Goal: Task Accomplishment & Management: Use online tool/utility

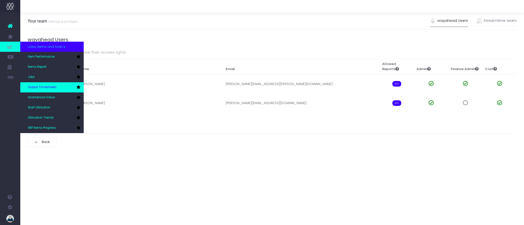
click at [49, 86] on span "Output Timesheets" at bounding box center [42, 87] width 29 height 5
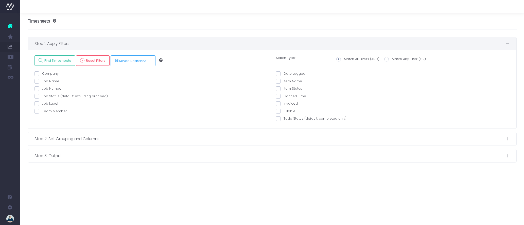
click at [36, 111] on span at bounding box center [36, 111] width 5 height 5
click at [42, 111] on input "Team Member" at bounding box center [43, 110] width 3 height 3
checkbox input "true"
click at [102, 126] on select "echo " "; [PERSON_NAME] [PERSON_NAME] [PERSON_NAME] [PERSON_NAME] [PERSON_NAME]…" at bounding box center [157, 125] width 216 height 10
select select "129124"
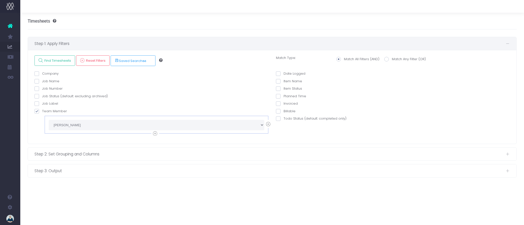
click at [280, 73] on span at bounding box center [278, 73] width 5 height 5
click at [284, 73] on input "Date Logged" at bounding box center [285, 72] width 3 height 3
checkbox input "true"
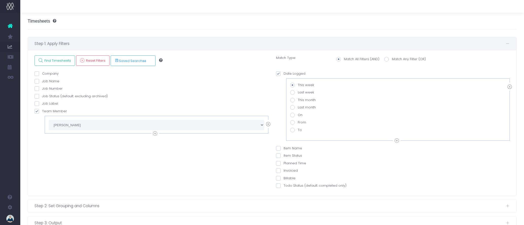
click at [293, 122] on span at bounding box center [292, 122] width 5 height 5
click at [298, 122] on input "From" at bounding box center [299, 121] width 3 height 3
radio input "true"
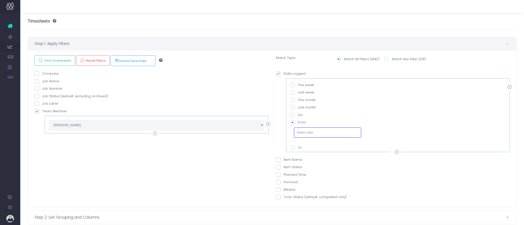
click at [304, 132] on input "text" at bounding box center [327, 132] width 67 height 10
click at [300, 90] on td "4" at bounding box center [301, 90] width 9 height 8
type input "04-08-2025"
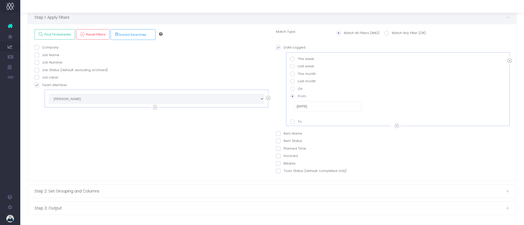
scroll to position [27, 0]
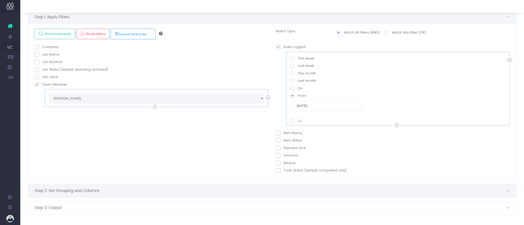
click at [81, 189] on span "Step 2: Set Grouping and Columns" at bounding box center [269, 190] width 471 height 6
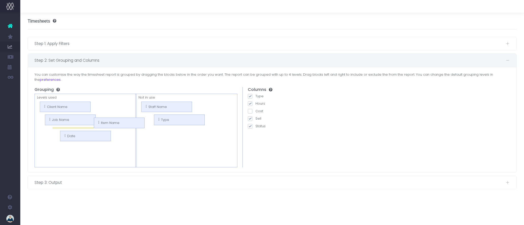
drag, startPoint x: 157, startPoint y: 114, endPoint x: 105, endPoint y: 122, distance: 53.1
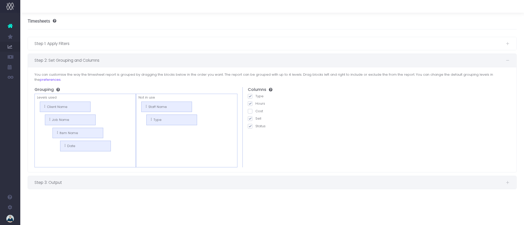
click at [63, 179] on span "Step 3: Output" at bounding box center [269, 182] width 471 height 6
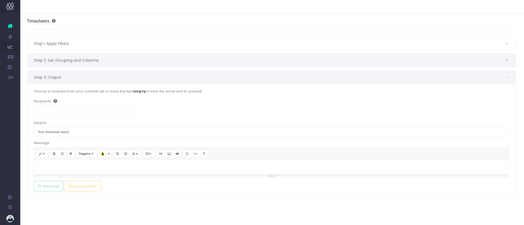
scroll to position [0, 2]
click at [143, 64] on div "Step 2: Set Grouping and Columns" at bounding box center [270, 60] width 489 height 13
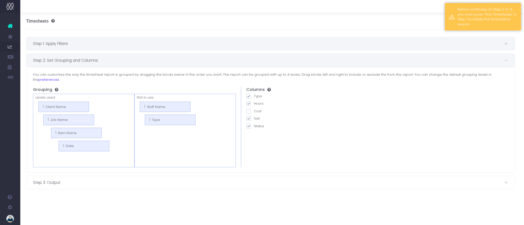
click at [178, 44] on span "Step 1: Apply Filters" at bounding box center [268, 43] width 471 height 6
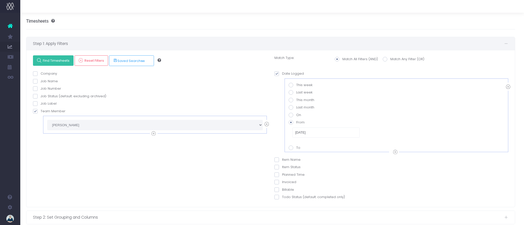
click at [38, 61] on icon at bounding box center [39, 60] width 4 height 4
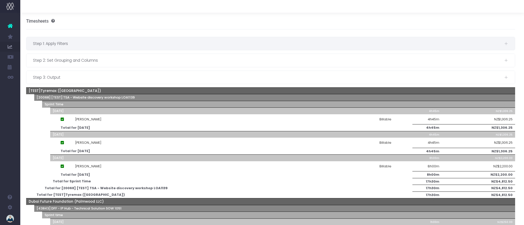
click at [222, 46] on span "Step 1: Apply Filters" at bounding box center [268, 43] width 471 height 6
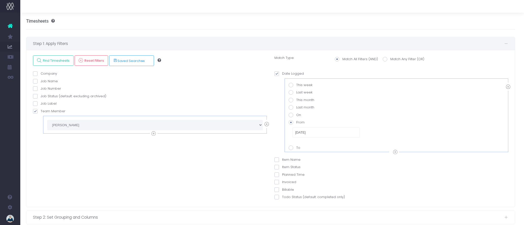
click at [292, 148] on span at bounding box center [291, 147] width 5 height 5
click at [296, 148] on input "To" at bounding box center [297, 146] width 3 height 3
radio input "true"
click at [292, 124] on span at bounding box center [291, 122] width 5 height 5
click at [296, 123] on input "From" at bounding box center [297, 121] width 3 height 3
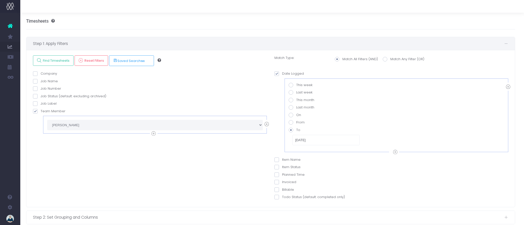
radio input "true"
click at [292, 93] on span at bounding box center [291, 92] width 5 height 5
click at [296, 93] on input "Last week" at bounding box center [297, 91] width 3 height 3
radio input "true"
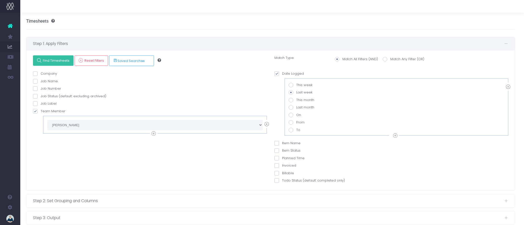
click at [54, 61] on span "Find Timesheets" at bounding box center [55, 60] width 28 height 4
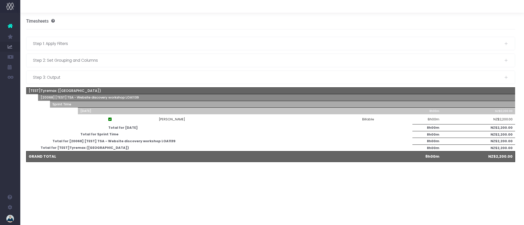
click at [11, 25] on icon at bounding box center [10, 26] width 5 height 7
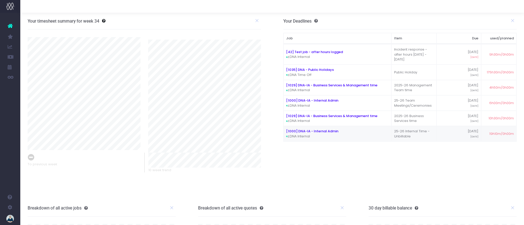
scroll to position [90, 0]
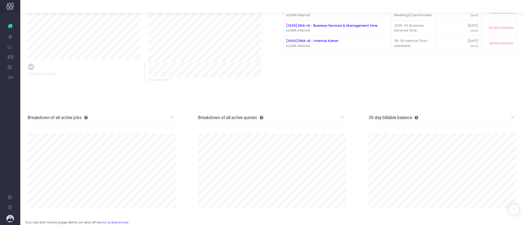
click at [9, 7] on img at bounding box center [10, 7] width 8 height 8
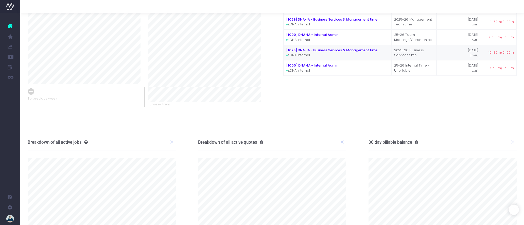
scroll to position [90, 0]
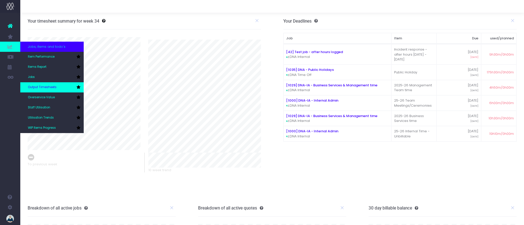
click at [43, 87] on span "Output Timesheets" at bounding box center [42, 87] width 29 height 5
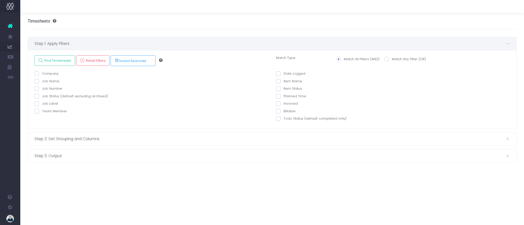
click at [36, 111] on span at bounding box center [36, 111] width 5 height 5
click at [42, 111] on input "Team Member" at bounding box center [43, 110] width 3 height 3
checkbox input "true"
click at [72, 123] on select "echo " "; Alex Saelens Anais Ardid Anna-Marie Antipas Brendan Marshall Cameron …" at bounding box center [157, 125] width 216 height 10
select select "129124"
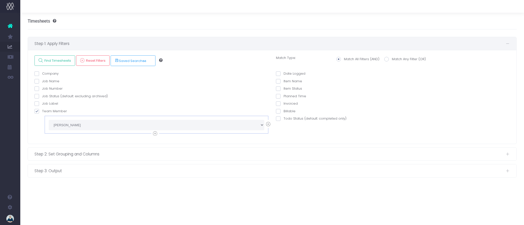
click at [279, 73] on span at bounding box center [278, 73] width 5 height 5
click at [284, 73] on input "Date Logged" at bounding box center [285, 72] width 3 height 3
checkbox input "true"
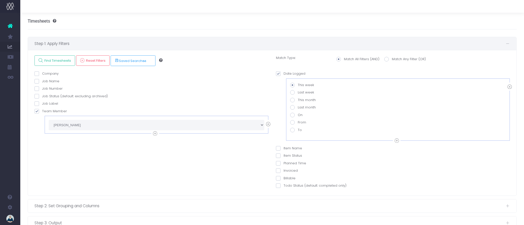
click at [292, 92] on span at bounding box center [292, 92] width 5 height 5
click at [298, 92] on input "Last week" at bounding box center [299, 91] width 3 height 3
radio input "true"
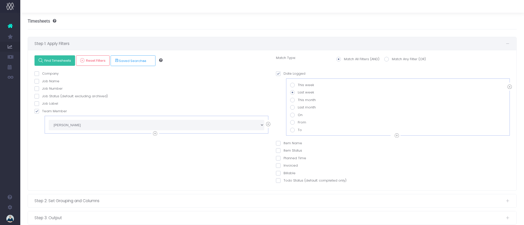
click at [56, 62] on span "Find Timesheets" at bounding box center [57, 60] width 28 height 4
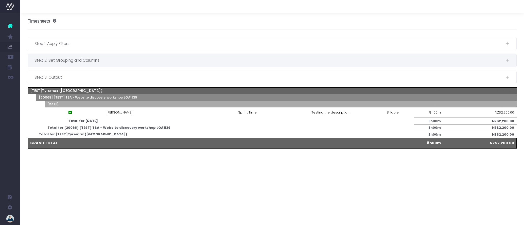
click at [96, 59] on span "Step 2: Set Grouping and Columns" at bounding box center [269, 60] width 471 height 6
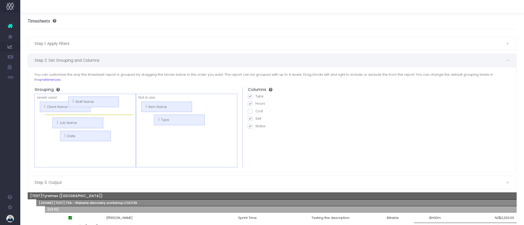
drag, startPoint x: 152, startPoint y: 115, endPoint x: 74, endPoint y: 102, distance: 79.3
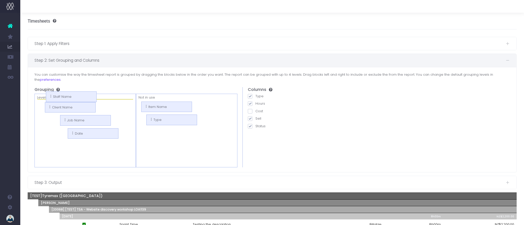
drag, startPoint x: 49, startPoint y: 115, endPoint x: 43, endPoint y: 97, distance: 19.7
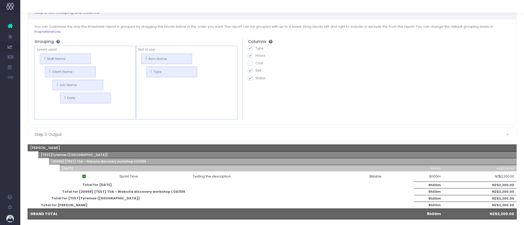
scroll to position [19, 0]
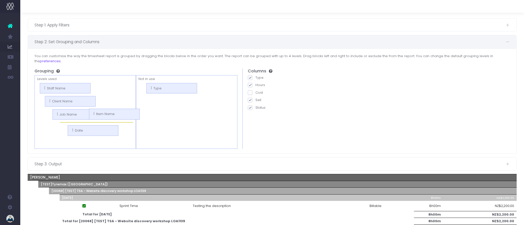
drag, startPoint x: 145, startPoint y: 83, endPoint x: 92, endPoint y: 113, distance: 60.8
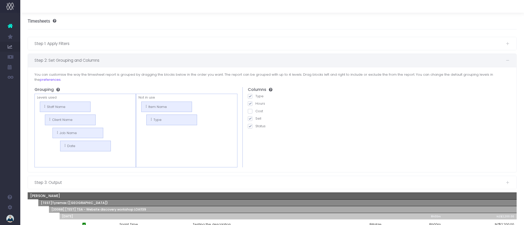
scroll to position [48, 0]
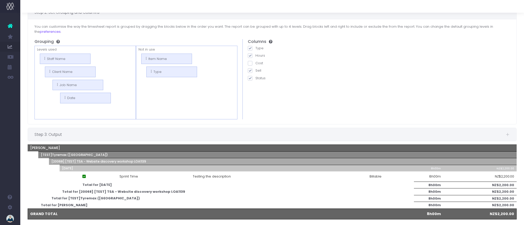
click at [52, 131] on span "Step 3: Output" at bounding box center [269, 134] width 471 height 6
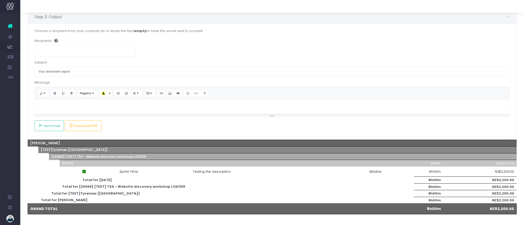
scroll to position [0, 0]
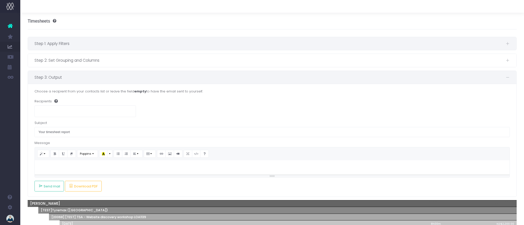
click at [73, 42] on span "Step 1: Apply Filters" at bounding box center [269, 43] width 471 height 6
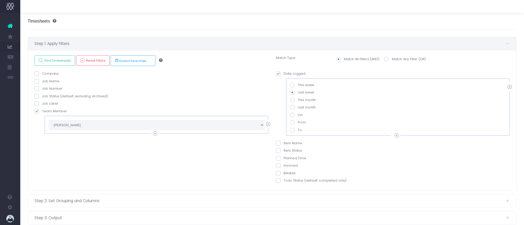
scroll to position [88, 0]
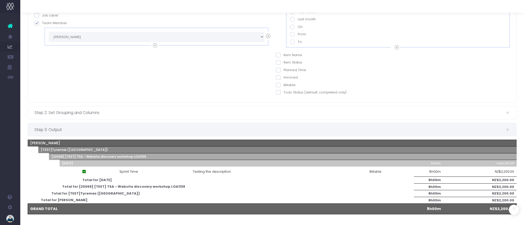
click at [128, 129] on span "Step 3: Output" at bounding box center [269, 129] width 471 height 6
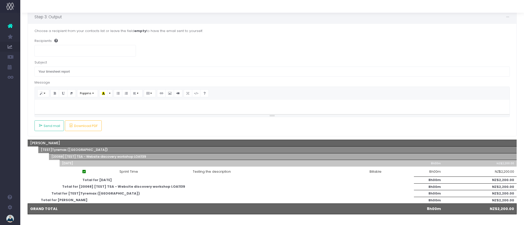
scroll to position [52, 0]
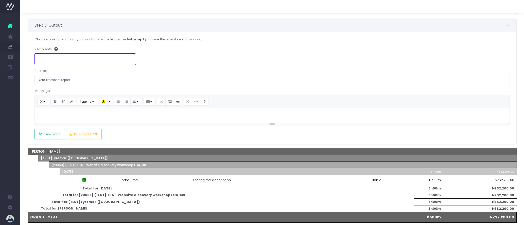
click at [70, 57] on ul at bounding box center [85, 59] width 101 height 10
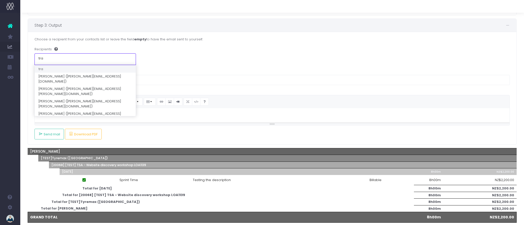
type input "trac"
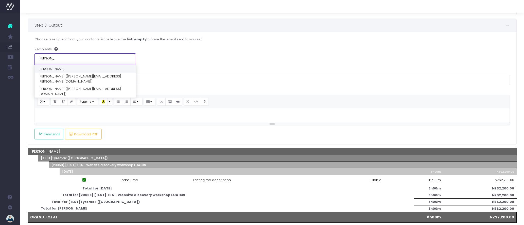
type input "tracey"
drag, startPoint x: 75, startPoint y: 58, endPoint x: 38, endPoint y: 57, distance: 37.3
click at [38, 57] on ul "tracey" at bounding box center [85, 59] width 101 height 10
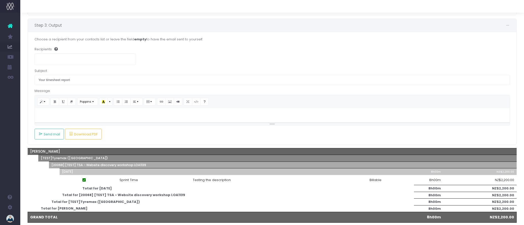
click at [162, 59] on div "Recipients tracey" at bounding box center [272, 56] width 476 height 18
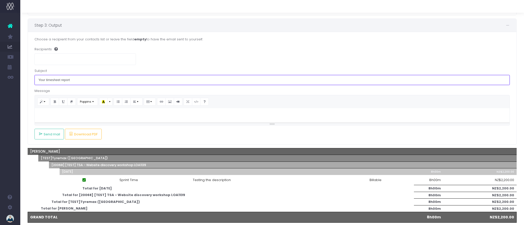
click at [83, 80] on input "Your timesheet report" at bounding box center [272, 80] width 476 height 10
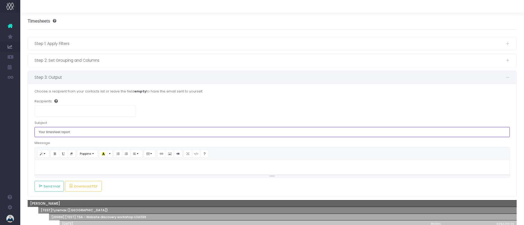
scroll to position [61, 0]
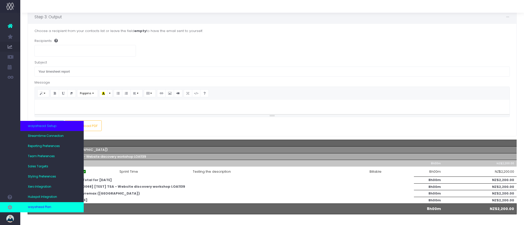
click at [46, 205] on span "wayahead Plan" at bounding box center [39, 207] width 23 height 5
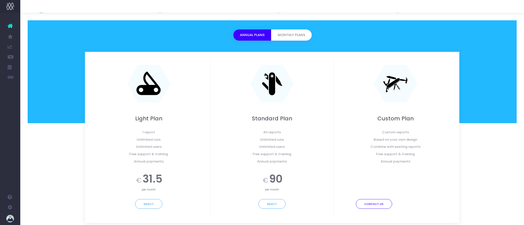
scroll to position [61, 0]
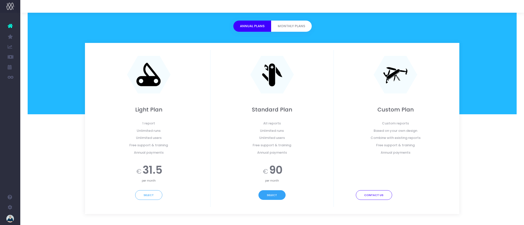
click at [268, 196] on button "Select" at bounding box center [271, 195] width 27 height 10
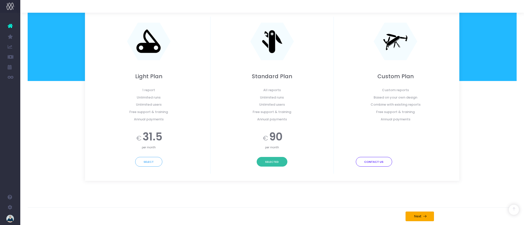
click at [425, 218] on icon at bounding box center [425, 216] width 4 height 4
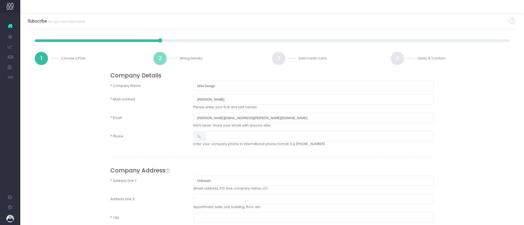
scroll to position [77, 0]
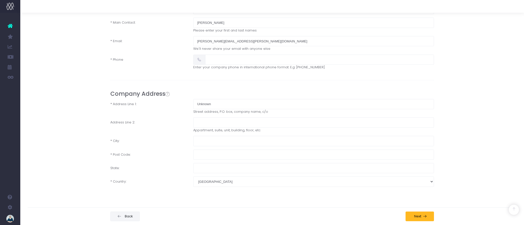
click at [129, 215] on span "Back" at bounding box center [128, 216] width 10 height 4
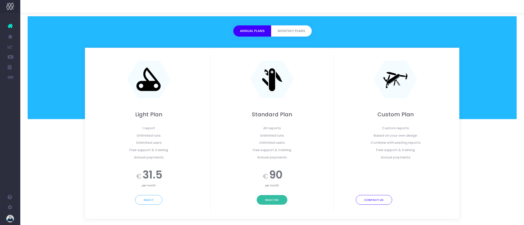
scroll to position [65, 0]
